Goal: Submit feedback/report problem

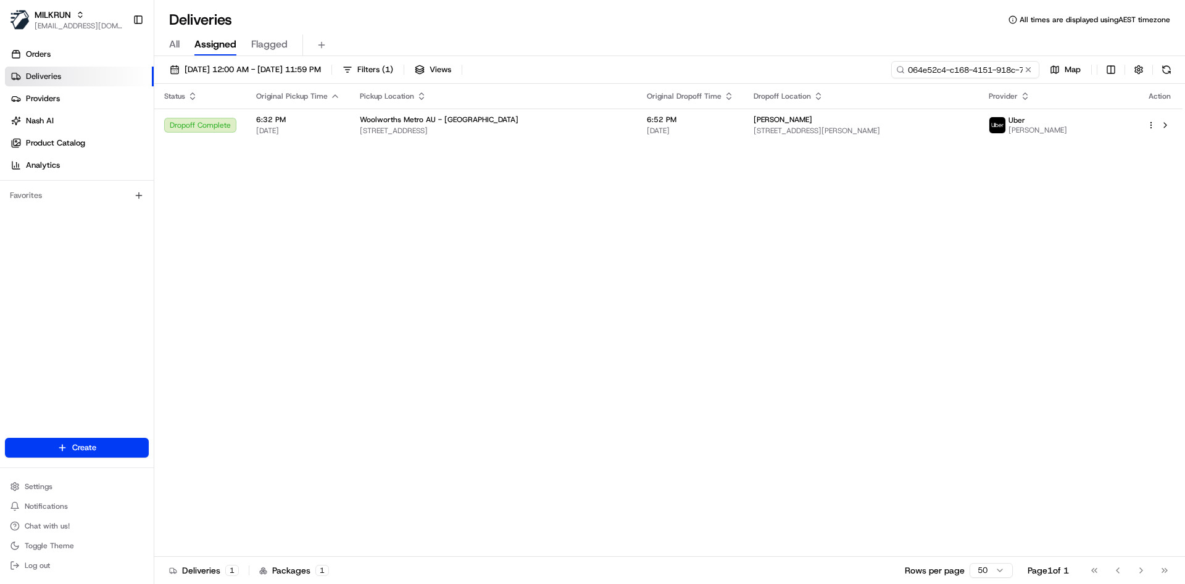
click at [953, 66] on input "064e52c4-c168-4151-918c-705c41865ad0" at bounding box center [965, 69] width 148 height 17
paste input "7b83f24b-8e4d-489b-83ab-f17ad343b786"
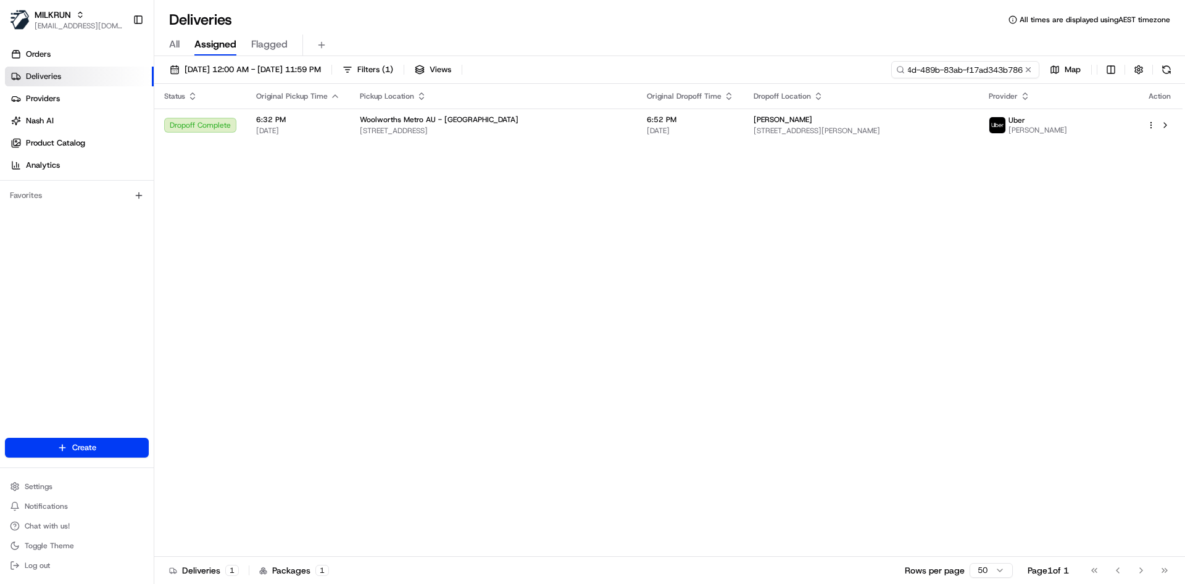
type input "7b83f24b-8e4d-489b-83ab-f17ad343b786"
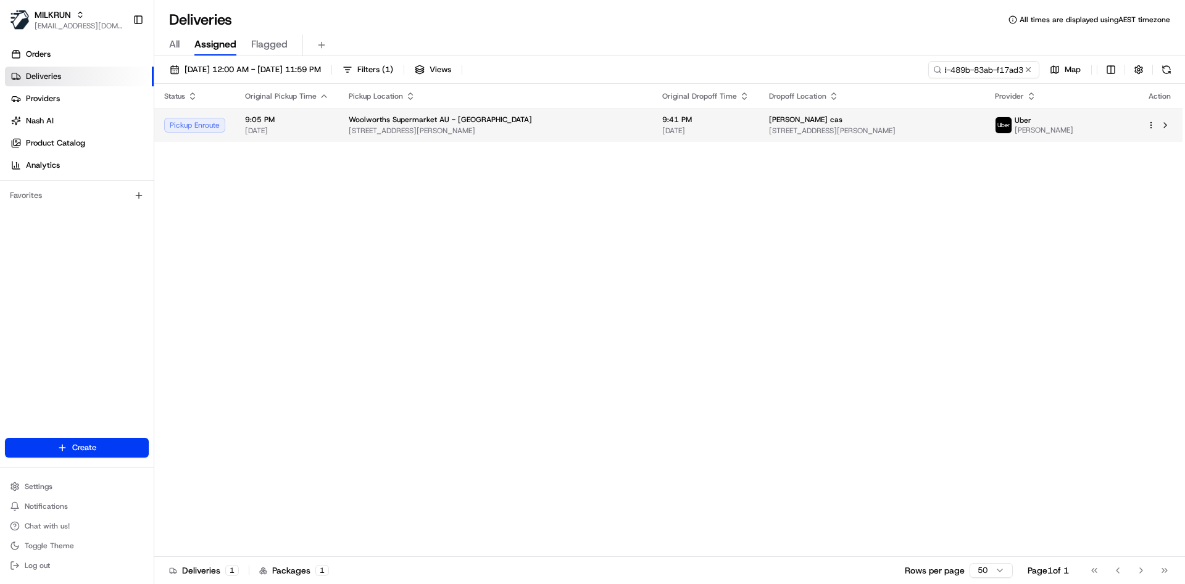
click at [1150, 125] on html "MILKRUN atariq@woolworths.com.au Toggle Sidebar Orders Deliveries Providers Nas…" at bounding box center [592, 292] width 1185 height 584
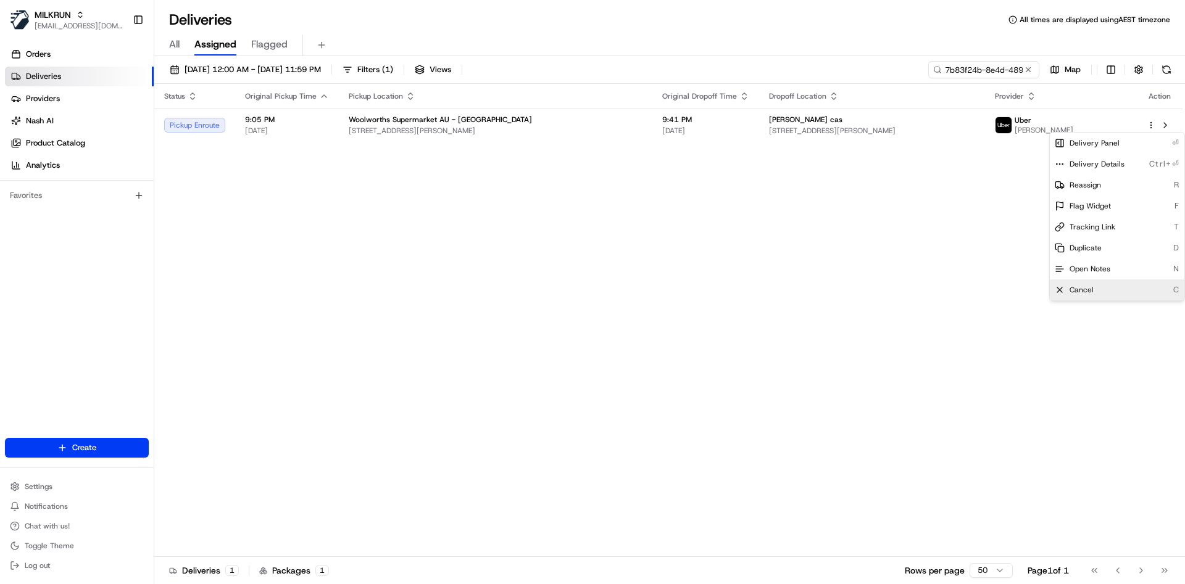
click at [1085, 293] on span "Cancel" at bounding box center [1081, 290] width 24 height 10
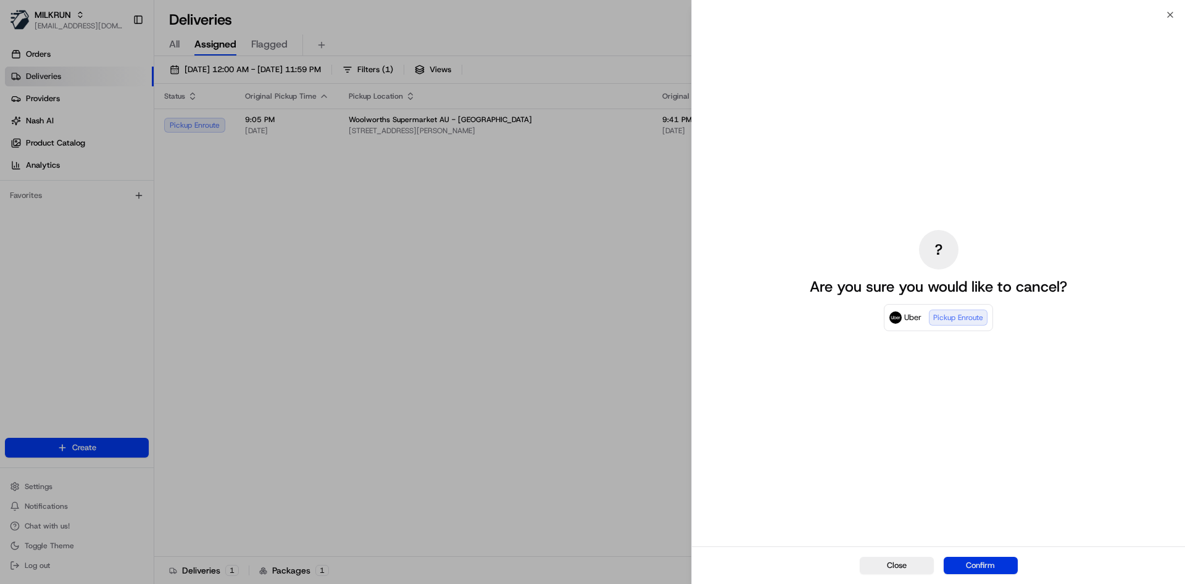
click at [994, 556] on div "Close Confirm" at bounding box center [938, 566] width 493 height 38
click at [981, 558] on button "Confirm" at bounding box center [981, 565] width 74 height 17
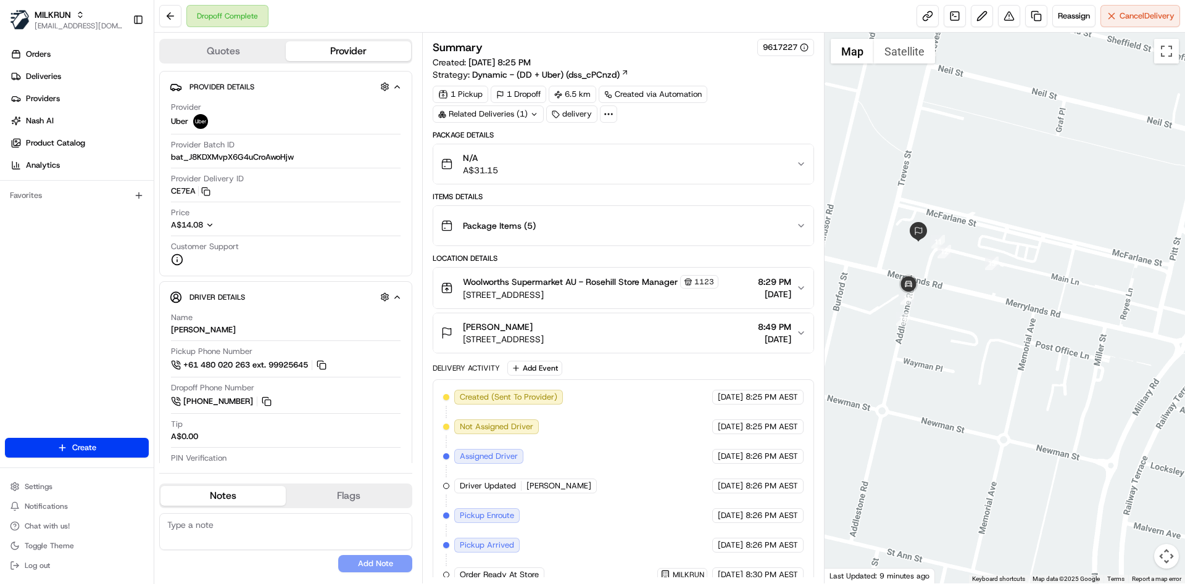
drag, startPoint x: 892, startPoint y: 391, endPoint x: 1000, endPoint y: 354, distance: 113.8
drag, startPoint x: 196, startPoint y: 189, endPoint x: 168, endPoint y: 185, distance: 28.2
click at [168, 185] on div "Provider Details Hidden ( 3 ) Provider Uber Provider Batch ID bat_J8KDXMvpX6G4u…" at bounding box center [285, 173] width 253 height 205
drag, startPoint x: 167, startPoint y: 185, endPoint x: 196, endPoint y: 188, distance: 28.6
click at [196, 188] on div "Provider Details Hidden ( 3 ) Provider Uber Provider Batch ID bat_J8KDXMvpX6G4u…" at bounding box center [285, 173] width 253 height 205
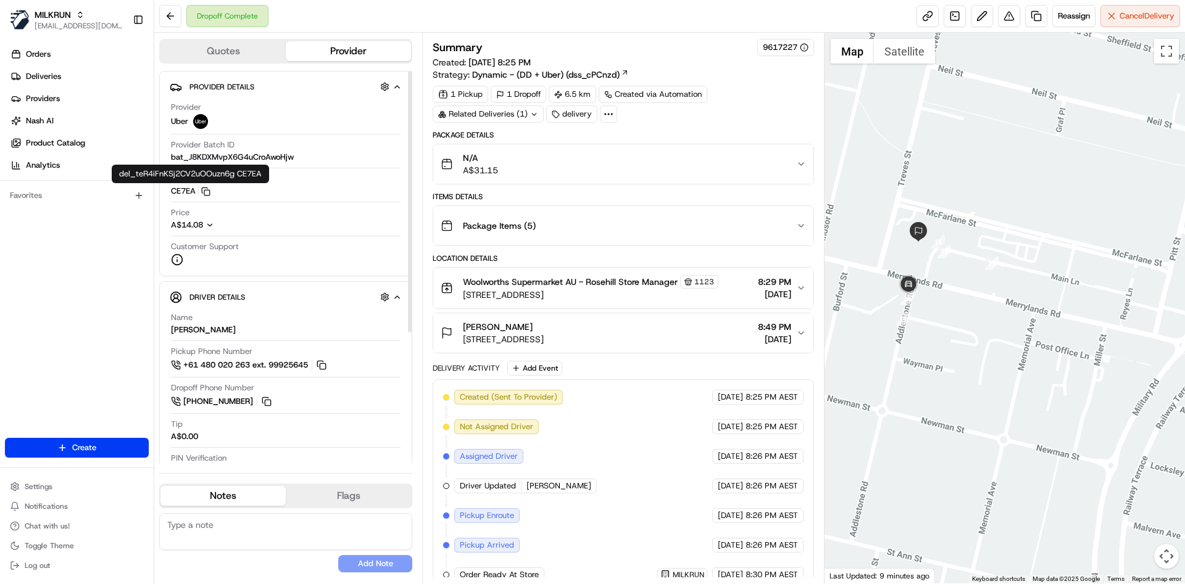
click at [198, 193] on div at bounding box center [198, 191] width 1 height 10
drag, startPoint x: 198, startPoint y: 193, endPoint x: 176, endPoint y: 194, distance: 21.6
click at [176, 194] on button "CE7EA Copy del_teR4iFnKSj2CV2uOOuzn6g CE7EA" at bounding box center [190, 191] width 39 height 11
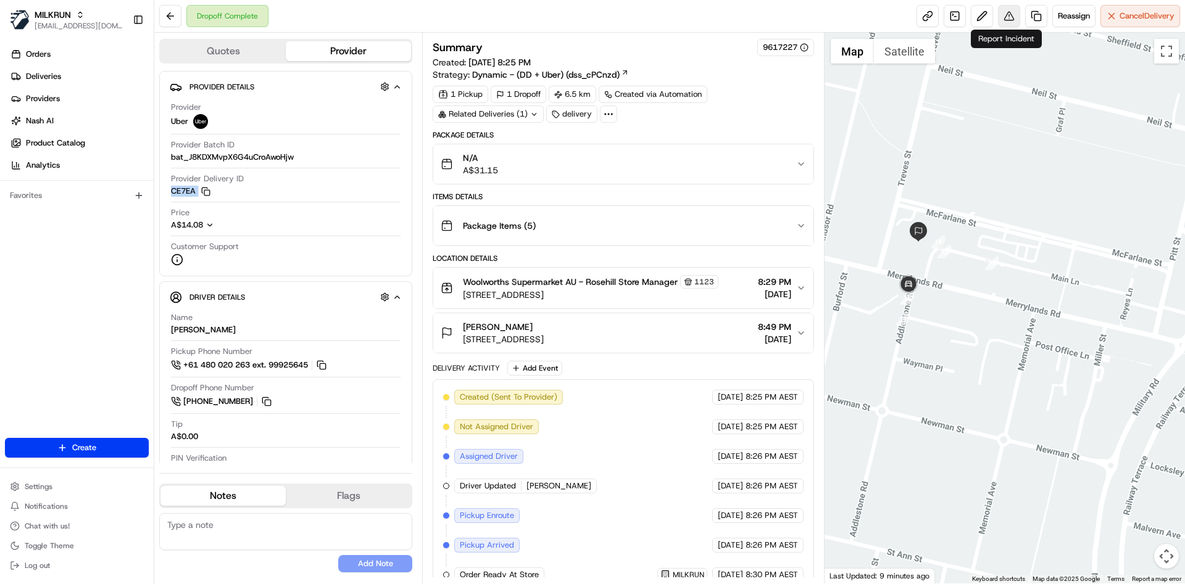
click at [1000, 11] on button at bounding box center [1009, 16] width 22 height 22
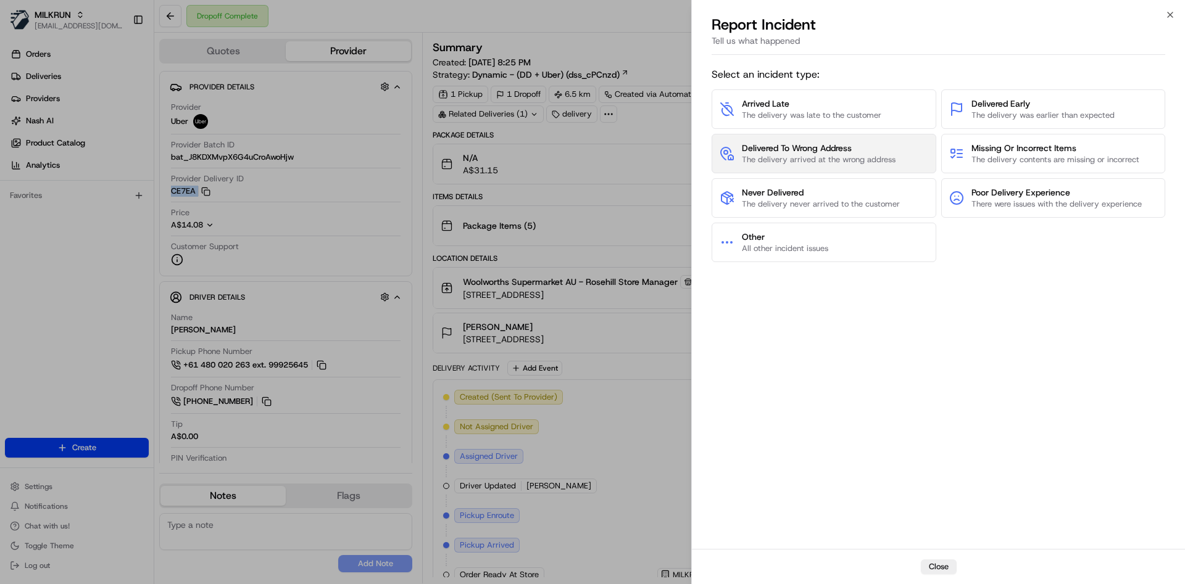
click at [787, 159] on span "The delivery arrived at the wrong address" at bounding box center [819, 159] width 154 height 11
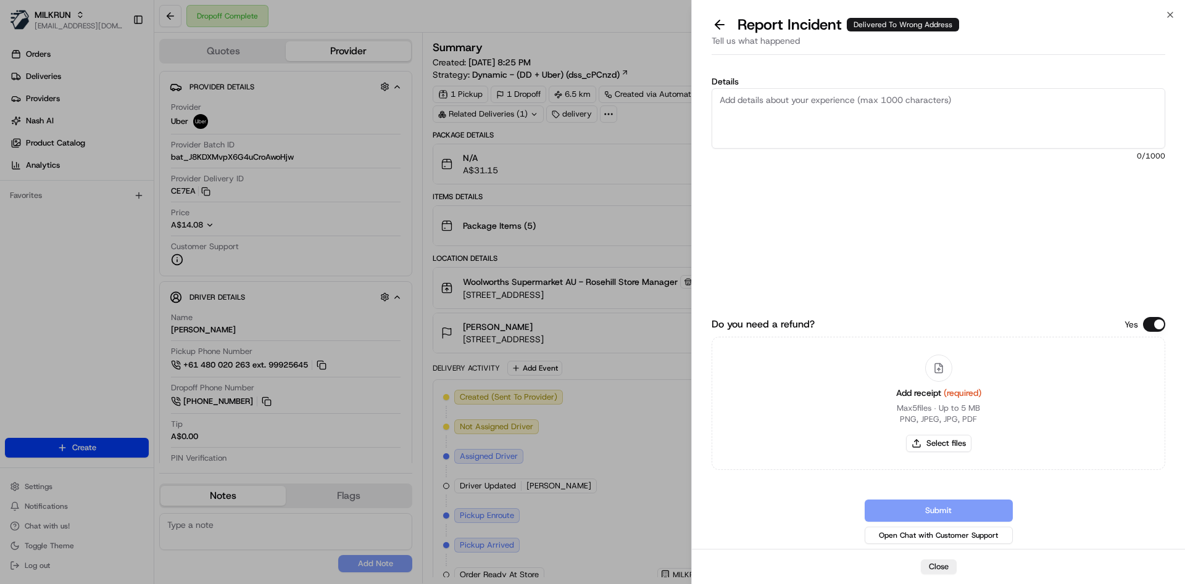
click at [813, 118] on textarea "Details" at bounding box center [938, 118] width 454 height 60
type textarea "not delviered"
click at [934, 450] on button "Select files" at bounding box center [938, 443] width 65 height 17
type input "C:\fakepath\Screenshot 2025-08-18 211430.png"
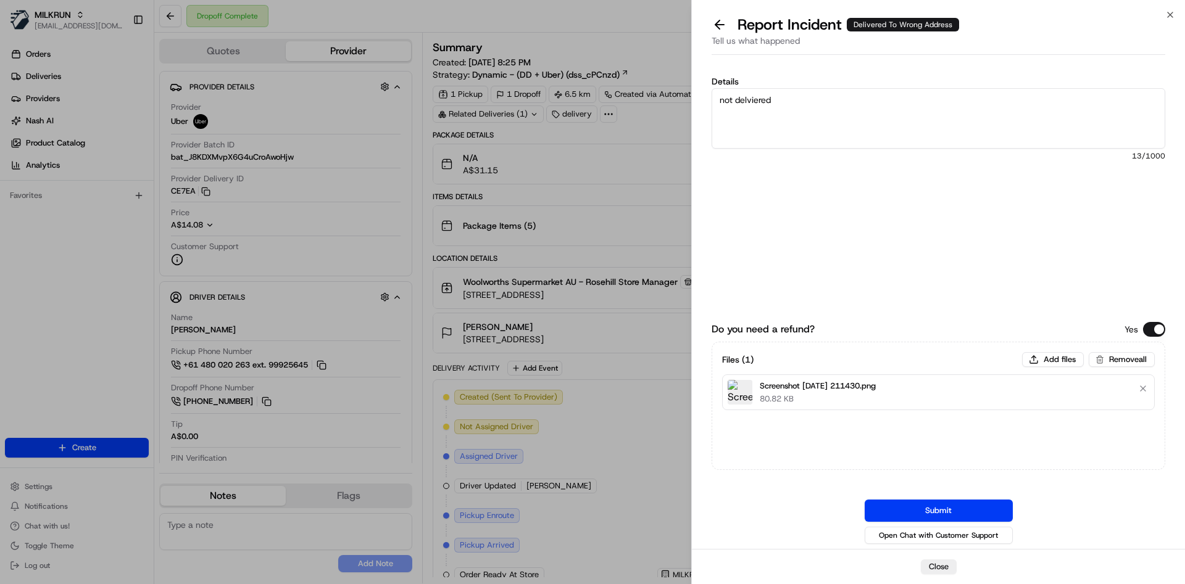
drag, startPoint x: 753, startPoint y: 99, endPoint x: 789, endPoint y: 109, distance: 36.5
click at [789, 109] on textarea "not delviered" at bounding box center [938, 118] width 454 height 60
type textarea "not delivered"
click at [897, 512] on button "Submit" at bounding box center [939, 511] width 148 height 22
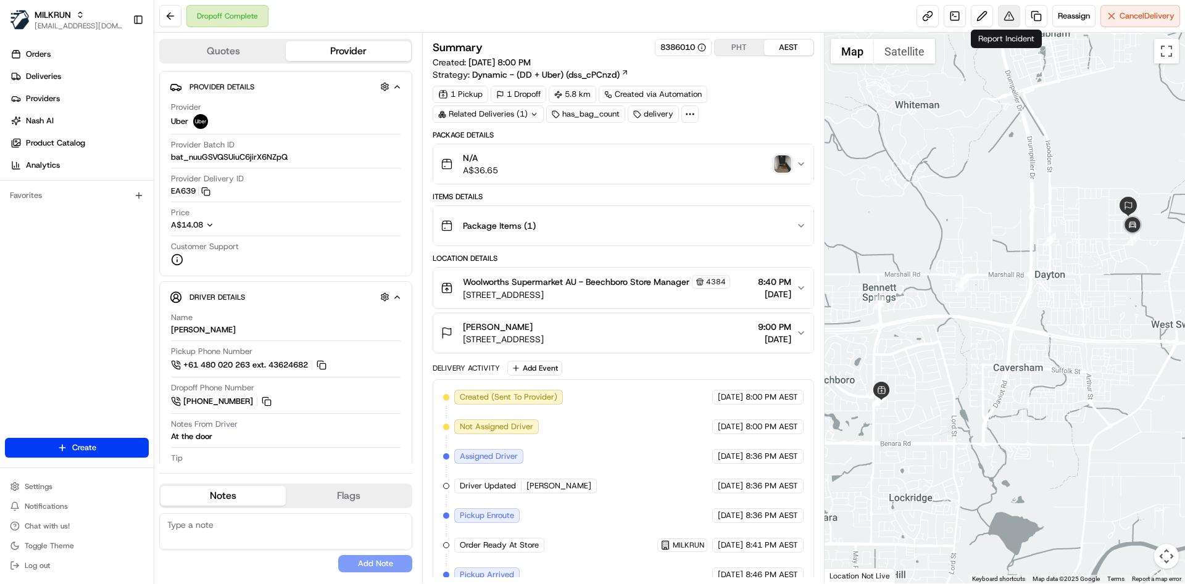
click at [1008, 13] on button at bounding box center [1009, 16] width 22 height 22
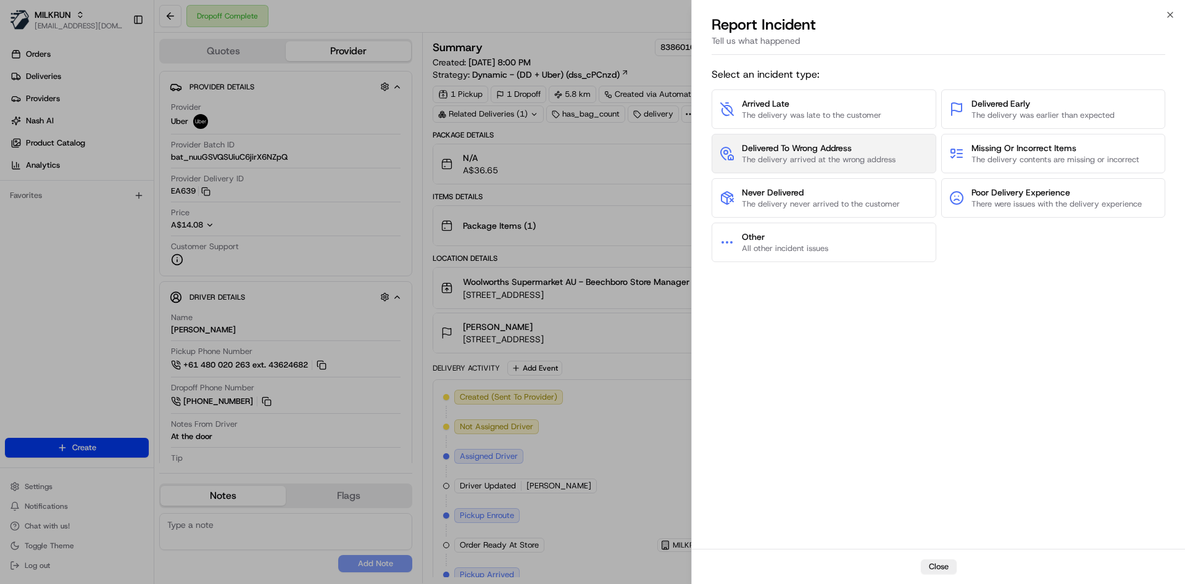
click at [800, 143] on span "Delivered To Wrong Address" at bounding box center [819, 148] width 154 height 12
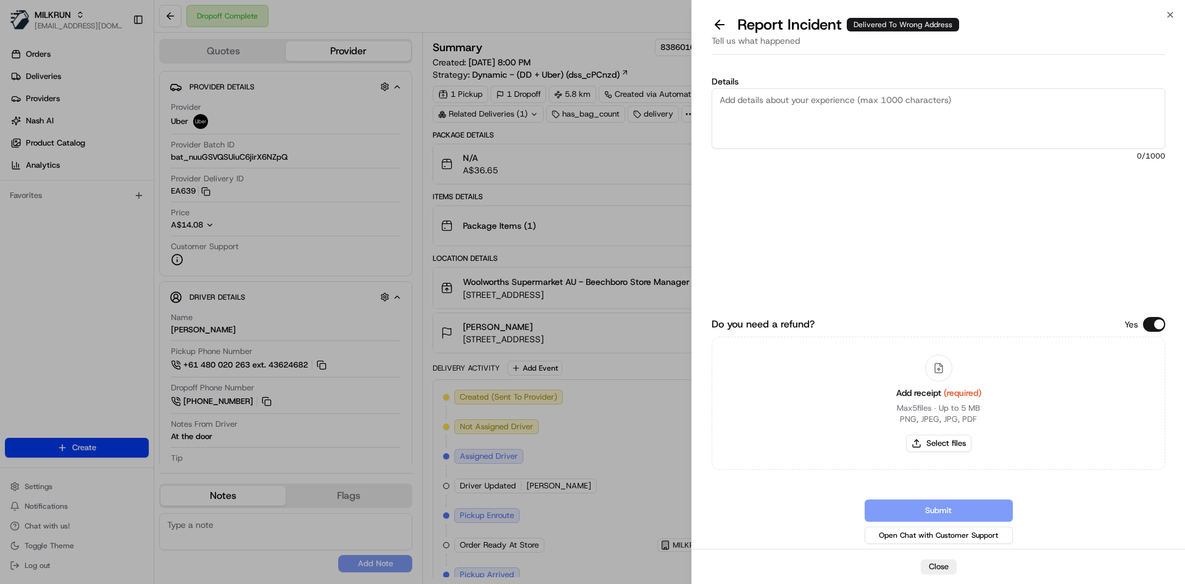
click at [805, 125] on textarea "Details" at bounding box center [938, 118] width 454 height 60
type textarea "delivered to wrong address"
click at [922, 447] on button "Select files" at bounding box center [938, 443] width 65 height 17
type input "C:\fakepath\Screenshot 2025-08-18 213751.png"
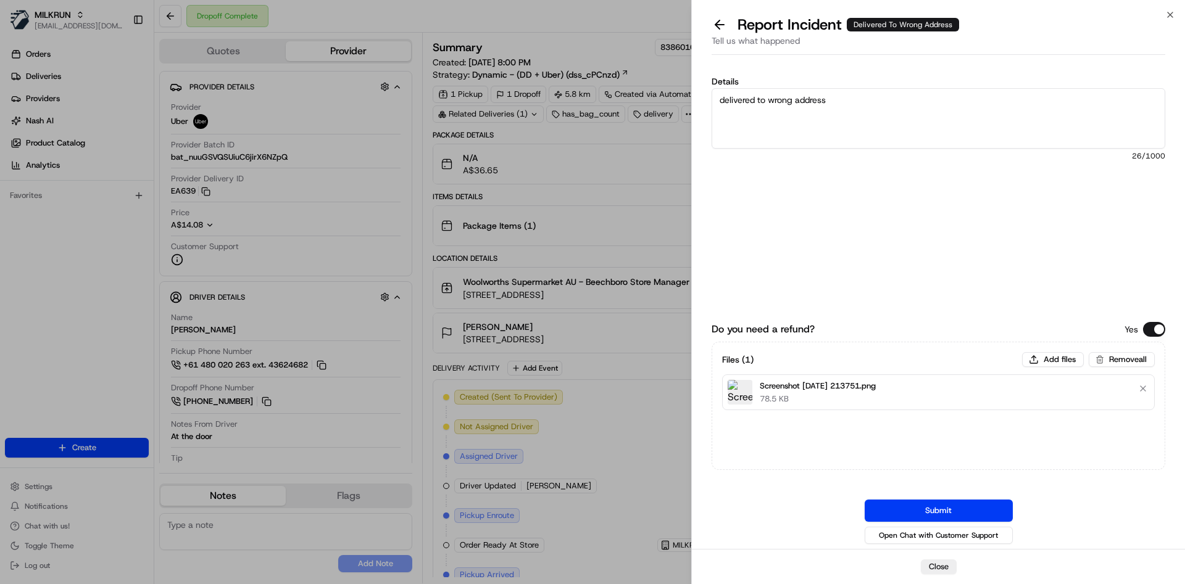
click at [913, 508] on button "Submit" at bounding box center [939, 511] width 148 height 22
